Goal: Information Seeking & Learning: Understand process/instructions

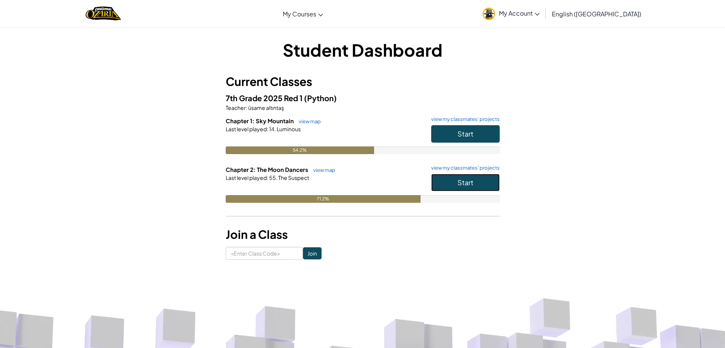
click at [471, 184] on span "Start" at bounding box center [466, 182] width 16 height 9
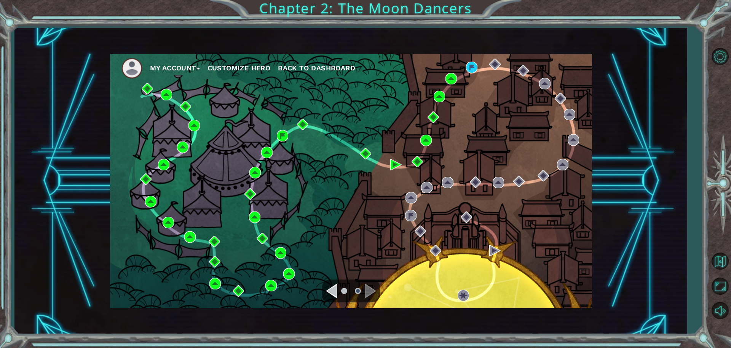
click at [480, 65] on ul "My Account Customize Hero Back to Dashboard" at bounding box center [356, 68] width 471 height 21
drag, startPoint x: 479, startPoint y: 67, endPoint x: 473, endPoint y: 70, distance: 7.2
click at [478, 67] on ul "My Account Customize Hero Back to Dashboard" at bounding box center [356, 68] width 471 height 21
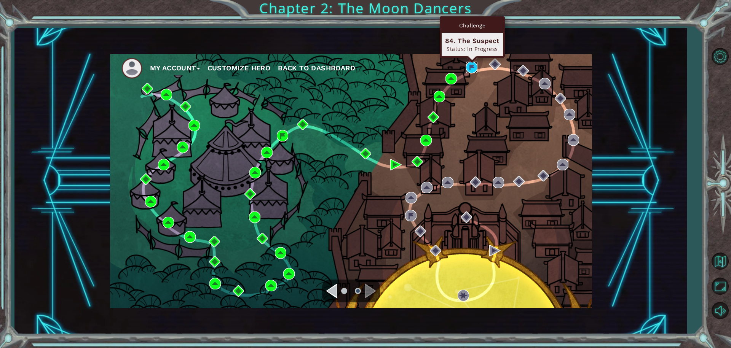
click at [472, 70] on img at bounding box center [471, 67] width 11 height 11
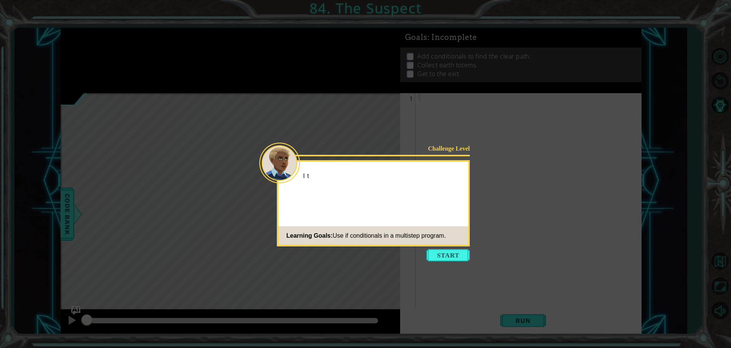
click at [442, 265] on icon at bounding box center [365, 174] width 731 height 348
click at [443, 259] on button "Start" at bounding box center [447, 255] width 43 height 12
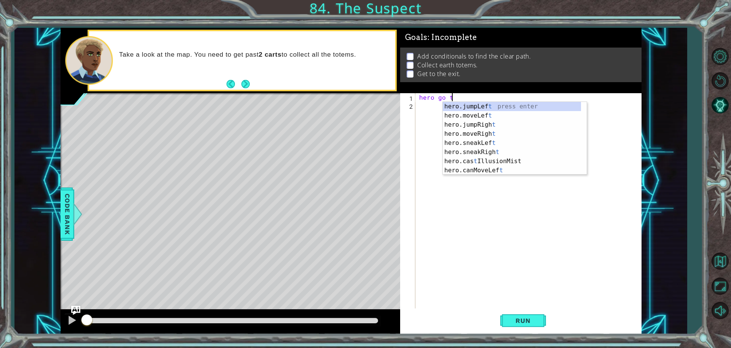
scroll to position [0, 0]
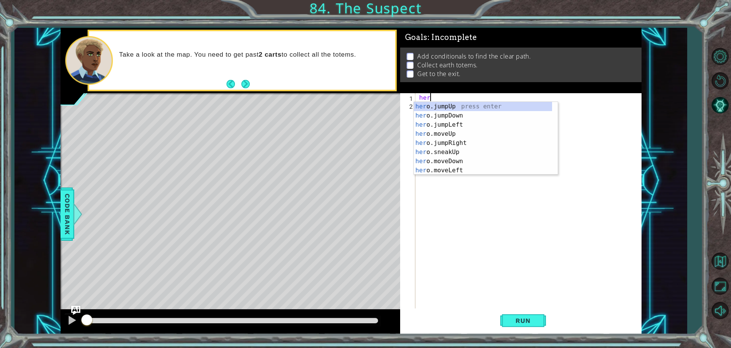
type textarea "h"
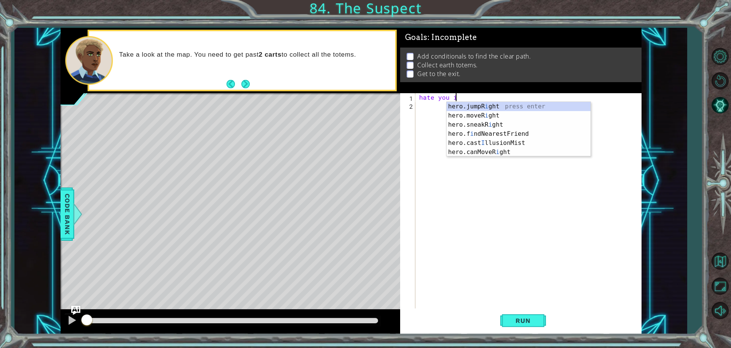
scroll to position [0, 0]
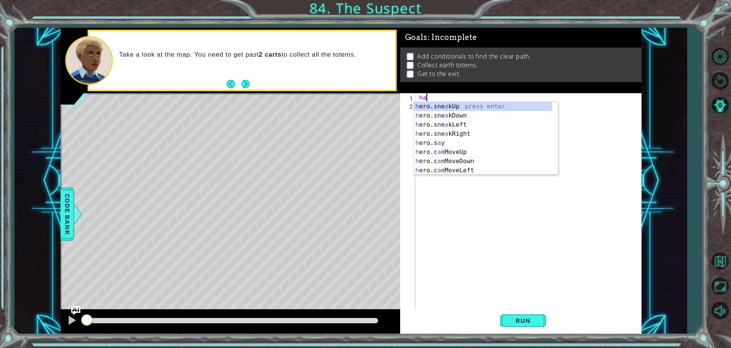
type textarea "h"
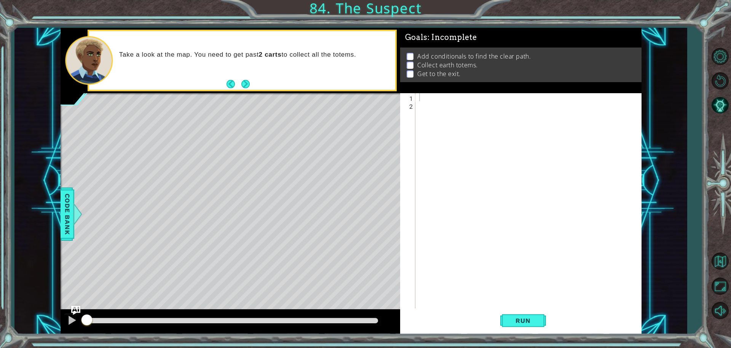
click at [396, 96] on div "Level Map" at bounding box center [237, 205] width 352 height 224
drag, startPoint x: 146, startPoint y: 46, endPoint x: 225, endPoint y: 43, distance: 79.3
click at [204, 43] on div "Take a look at the map. You need to get past 2 carts to collect all the totems." at bounding box center [242, 60] width 306 height 58
click at [242, 80] on button "Next" at bounding box center [245, 84] width 8 height 8
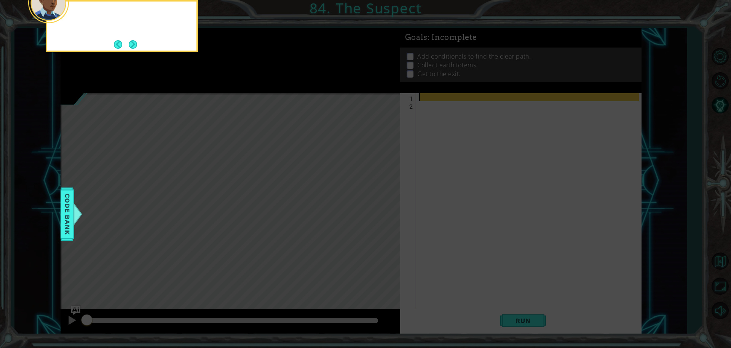
click at [242, 80] on icon at bounding box center [365, 52] width 731 height 592
click at [134, 40] on button "Next" at bounding box center [133, 44] width 8 height 8
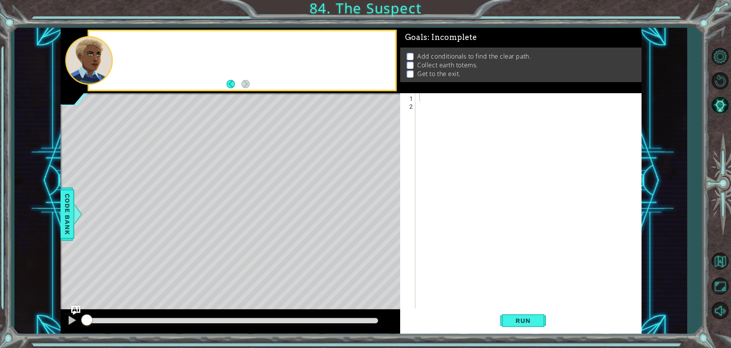
click at [134, 40] on div at bounding box center [242, 60] width 306 height 58
drag, startPoint x: 543, startPoint y: 109, endPoint x: 524, endPoint y: 112, distance: 19.6
click at [535, 111] on div at bounding box center [530, 209] width 225 height 232
drag, startPoint x: 455, startPoint y: 111, endPoint x: 452, endPoint y: 108, distance: 4.3
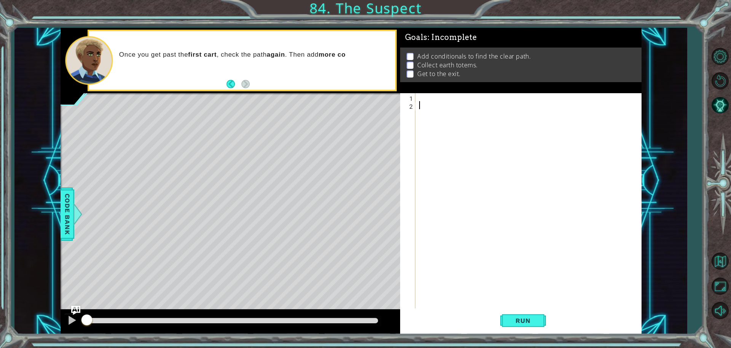
click at [452, 108] on div at bounding box center [530, 209] width 225 height 232
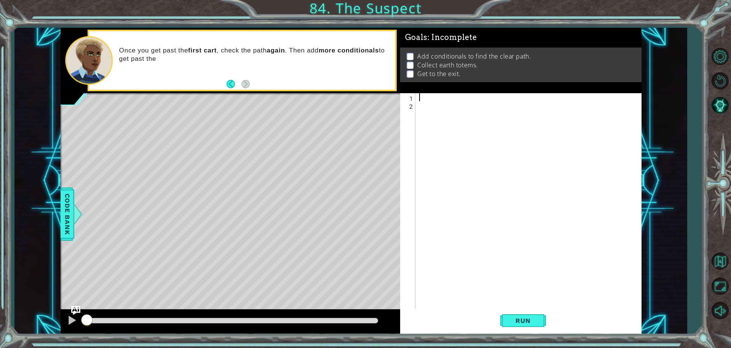
click at [438, 100] on div at bounding box center [530, 209] width 225 height 232
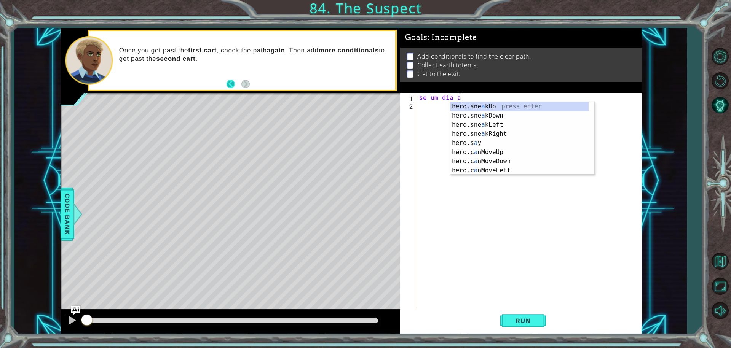
scroll to position [0, 0]
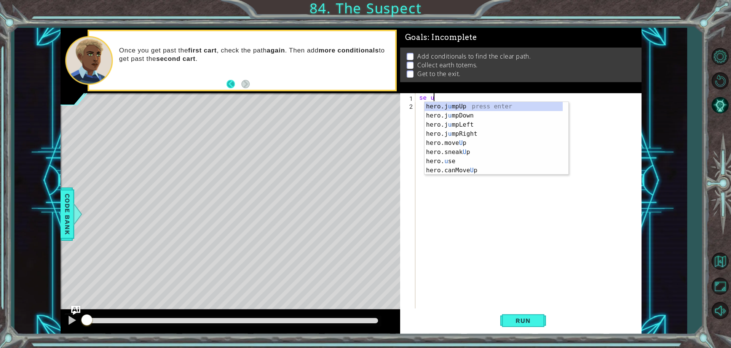
type textarea "s"
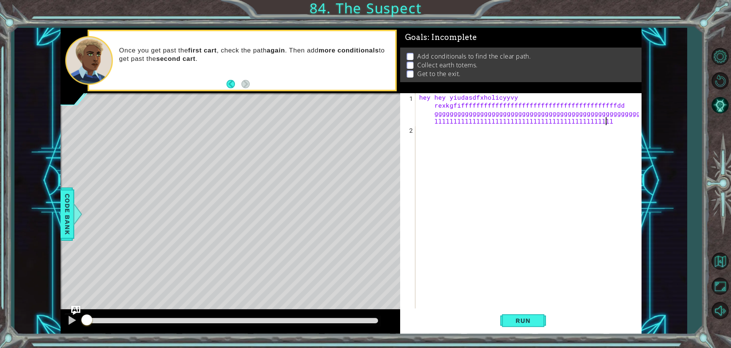
scroll to position [0, 42]
click at [632, 125] on div "hey hey yiudasdfxholicyyvy rexkgfifffffffffffffffffffffffffffffffffffffffffdd g…" at bounding box center [530, 221] width 225 height 256
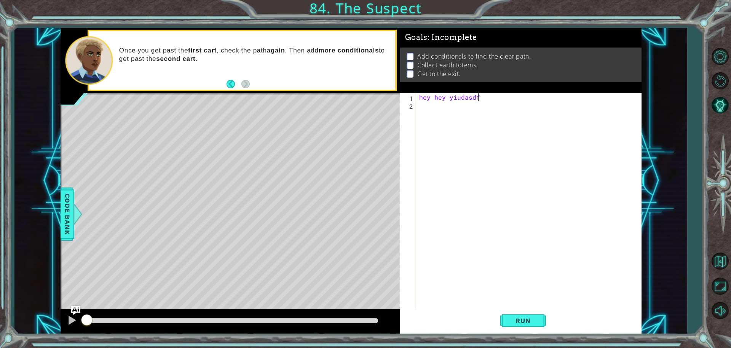
scroll to position [0, 2]
type textarea "h"
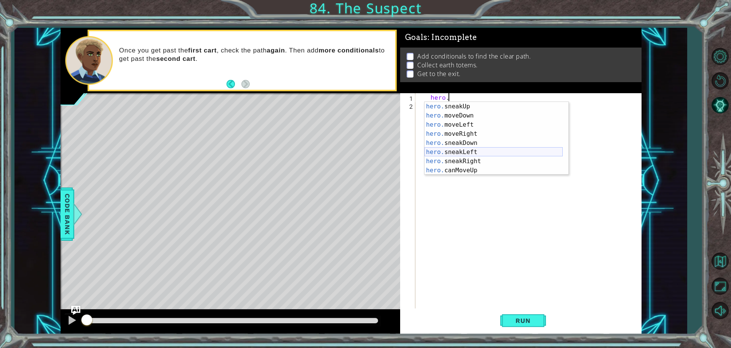
scroll to position [46, 0]
click at [473, 137] on div "hero. sneakUp press enter hero. moveDown press enter hero. moveLeft press enter…" at bounding box center [494, 147] width 138 height 91
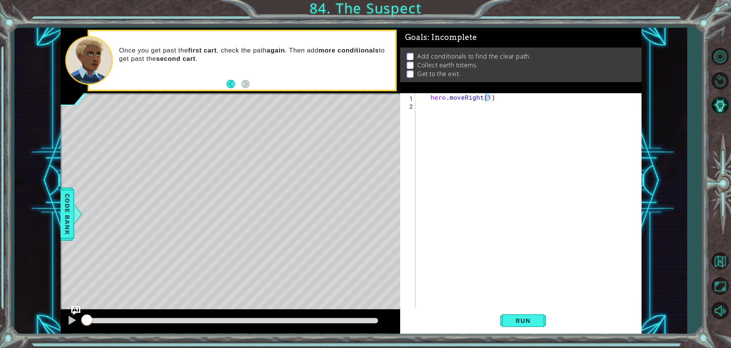
click at [499, 319] on div "Run" at bounding box center [522, 321] width 241 height 24
click at [544, 317] on button "Run" at bounding box center [523, 321] width 46 height 24
click at [526, 314] on button "Run" at bounding box center [523, 321] width 46 height 24
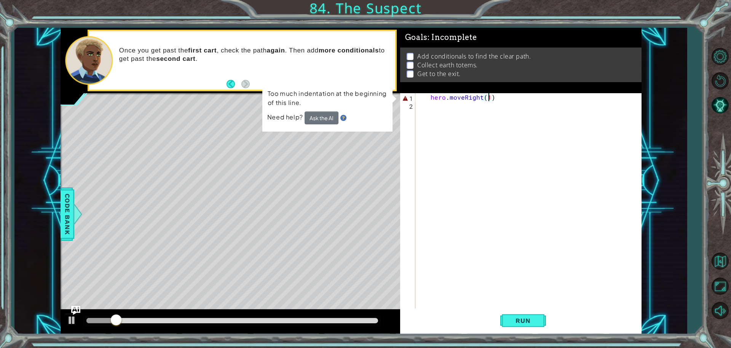
scroll to position [0, 4]
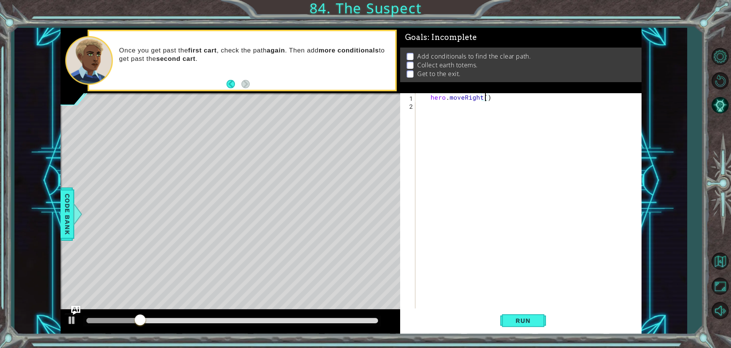
type textarea "hero.moveRight(1)"
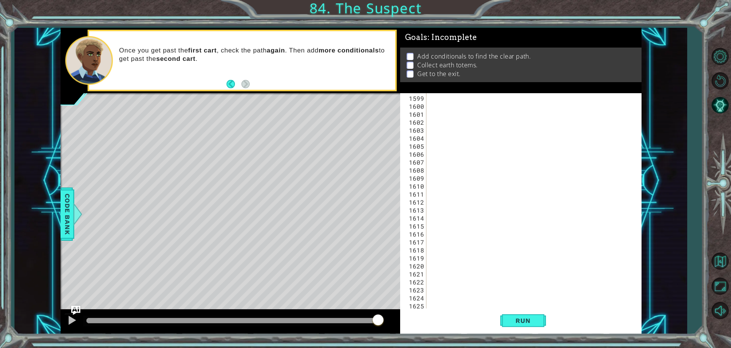
scroll to position [12260, 0]
type textarea ","
type textarea "~~~~~~~~~~~~~~~~~~~~~~~~~~~~~~~~~~~~~~~~~~~~~~~~~~~~~~~~~~"
click at [485, 288] on div at bounding box center [532, 209] width 209 height 232
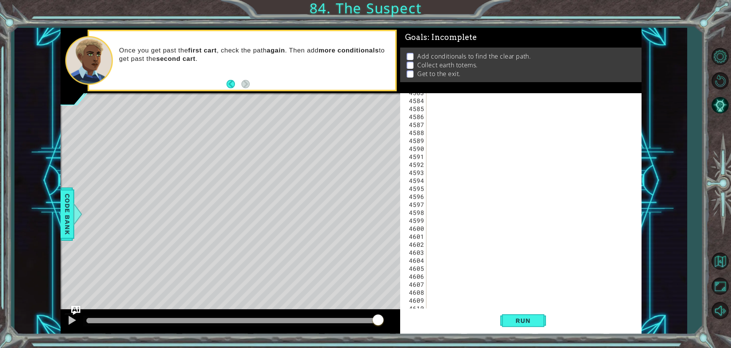
scroll to position [11150, 0]
click at [516, 149] on div at bounding box center [532, 208] width 209 height 232
click at [446, 99] on div at bounding box center [532, 209] width 209 height 232
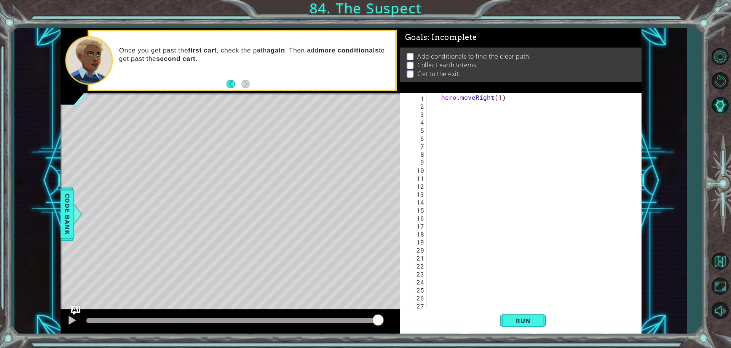
click at [428, 306] on div "1 2 3 4 5 6 7 8 9 10 11 12 13 14 15 16 17 18 19 20 21 22 23 24 25 26 27 28 hero…" at bounding box center [519, 201] width 239 height 216
click at [431, 304] on div "hero . moveRight ( 1 )" at bounding box center [532, 209] width 209 height 232
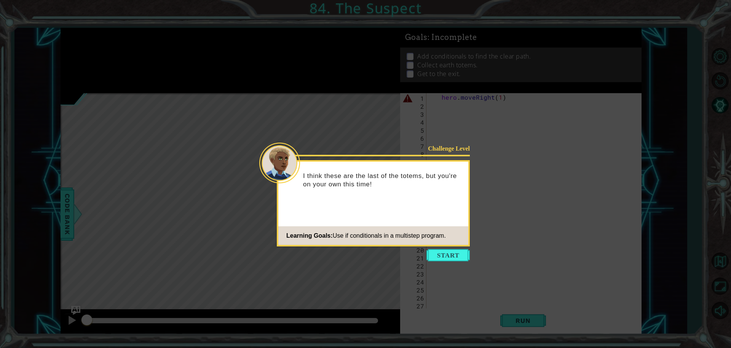
drag, startPoint x: 461, startPoint y: 268, endPoint x: 454, endPoint y: 246, distance: 23.1
click at [461, 267] on icon at bounding box center [365, 174] width 731 height 348
click at [454, 246] on div "Challenge Level I think these are the last of the totems, but you're on your ow…" at bounding box center [373, 203] width 193 height 86
click at [451, 250] on button "Start" at bounding box center [447, 255] width 43 height 12
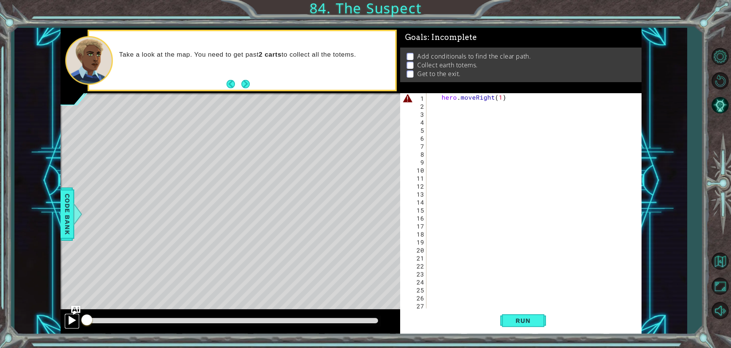
click at [73, 319] on div at bounding box center [72, 321] width 10 height 10
click at [74, 306] on div "Level Map" at bounding box center [237, 205] width 352 height 224
click at [78, 311] on img "Ask AI" at bounding box center [75, 311] width 10 height 10
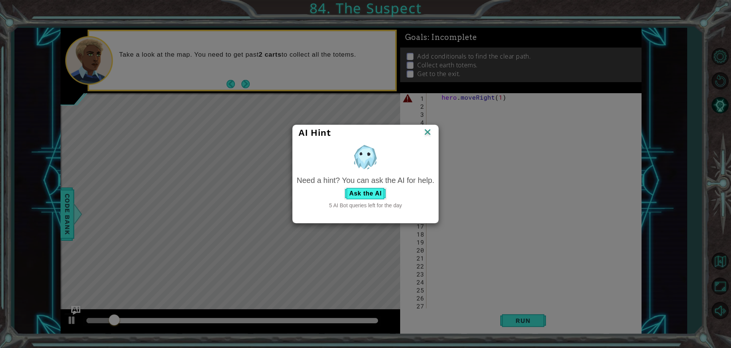
drag, startPoint x: 78, startPoint y: 308, endPoint x: 81, endPoint y: 312, distance: 4.9
click at [82, 312] on div "AI Hint Need a hint? You can ask the AI for help. Ask the AI 5 AI Bot queries l…" at bounding box center [365, 174] width 731 height 348
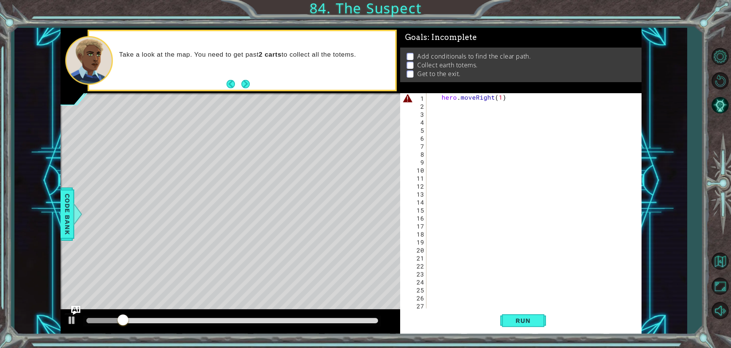
click at [70, 307] on div "Level Map" at bounding box center [237, 205] width 352 height 224
click at [72, 309] on img "Ask AI" at bounding box center [75, 311] width 10 height 10
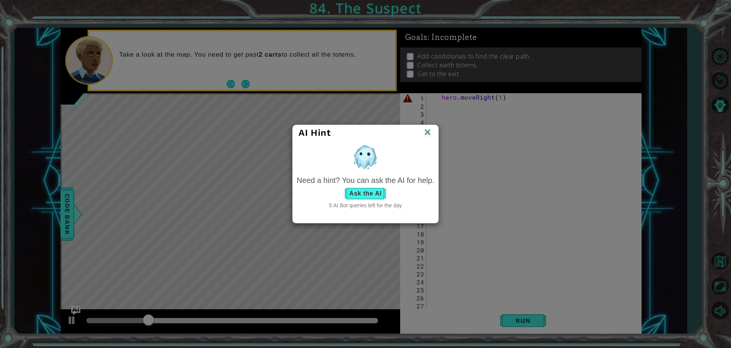
drag, startPoint x: 337, startPoint y: 193, endPoint x: 348, endPoint y: 197, distance: 11.2
click at [343, 196] on div "Ask the AI" at bounding box center [365, 194] width 137 height 12
click at [353, 197] on button "Ask the AI" at bounding box center [365, 194] width 42 height 12
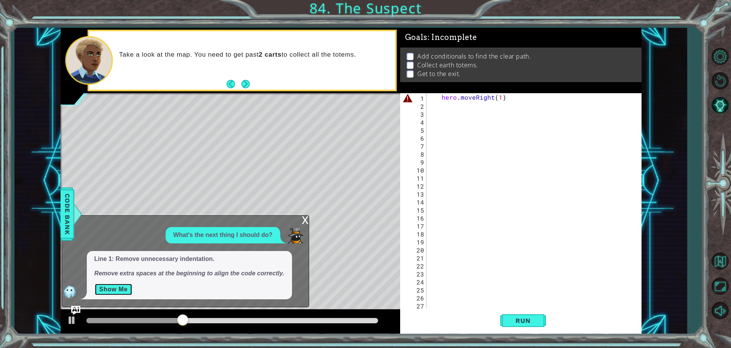
click at [110, 287] on button "Show Me" at bounding box center [113, 290] width 38 height 12
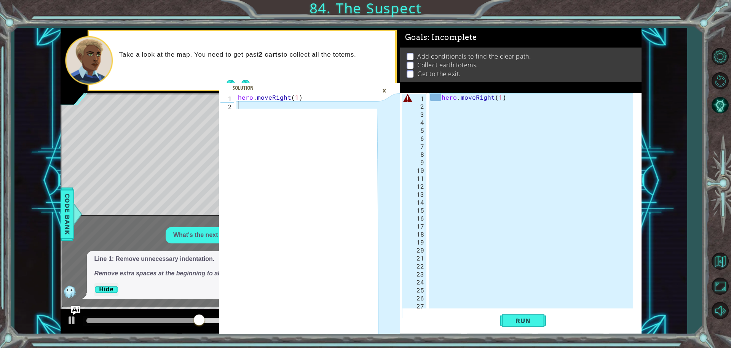
click at [424, 107] on div "2" at bounding box center [414, 106] width 25 height 8
drag, startPoint x: 389, startPoint y: 296, endPoint x: 406, endPoint y: 316, distance: 26.2
drag, startPoint x: 402, startPoint y: 301, endPoint x: 485, endPoint y: 298, distance: 83.4
click at [467, 299] on div "1 2 3 4 5 6 7 8 9 10 11 12 13 14 15 16 17 18 19 20 21 22 23 24 25 26 27 28 hero…" at bounding box center [519, 201] width 239 height 216
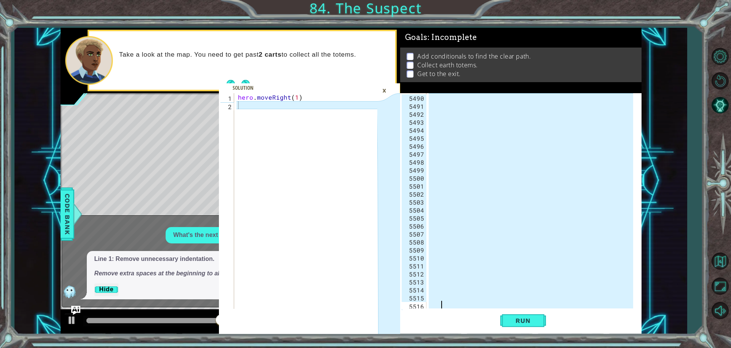
scroll to position [12260, 0]
